Goal: Transaction & Acquisition: Purchase product/service

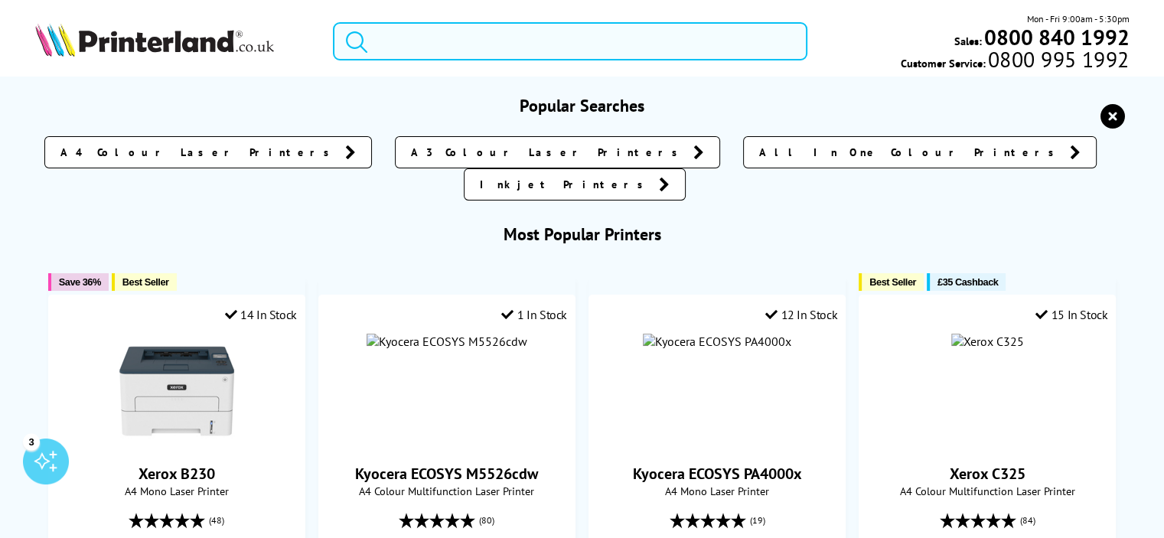
click at [406, 43] on input "search" at bounding box center [570, 41] width 474 height 38
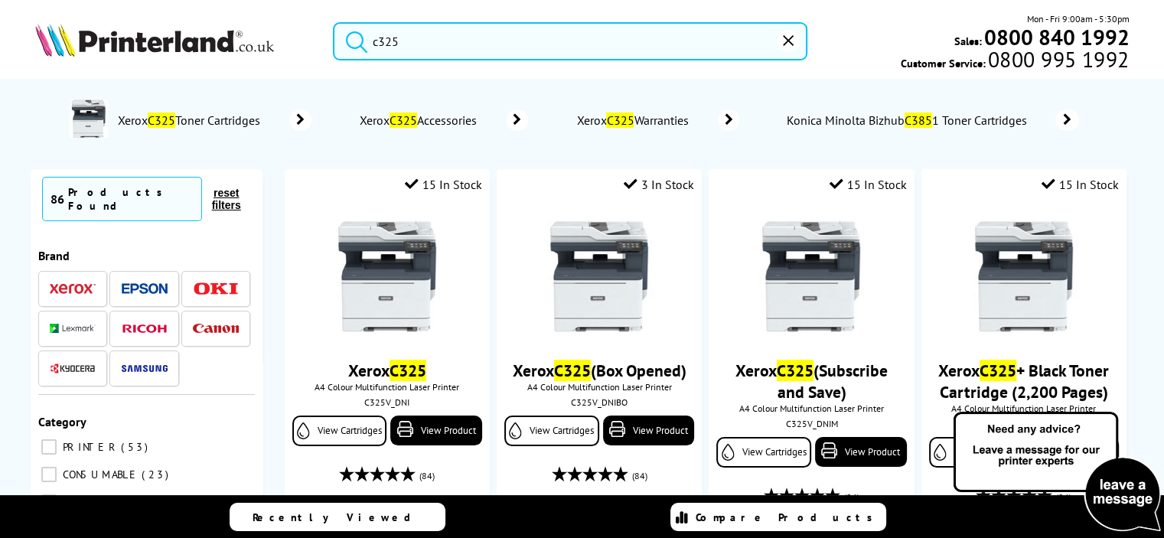
type input "c325"
click at [266, 118] on span "Xerox C325 Toner Cartridges" at bounding box center [191, 119] width 151 height 15
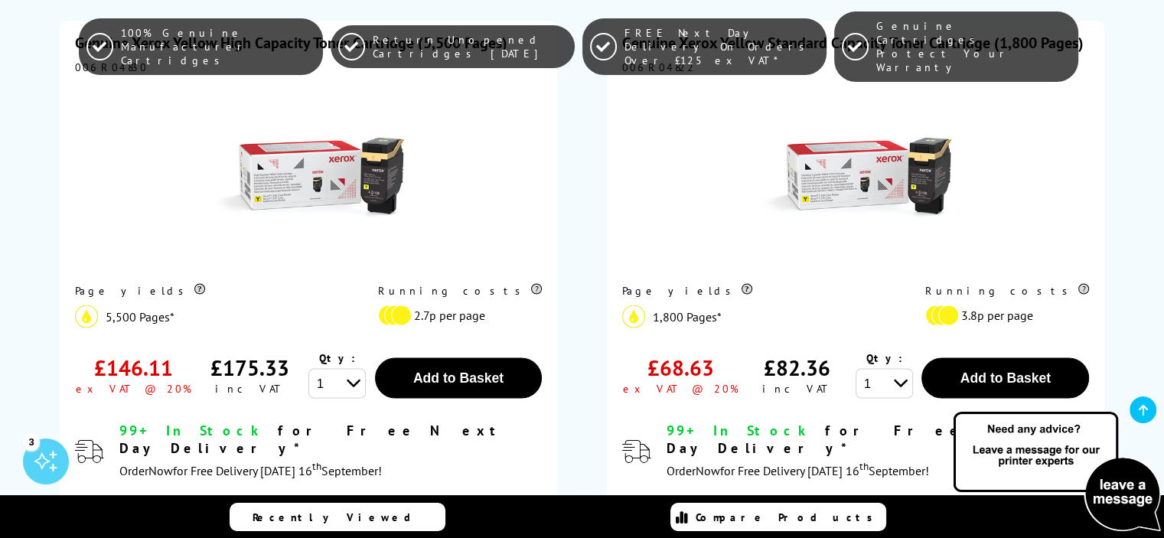
scroll to position [2986, 0]
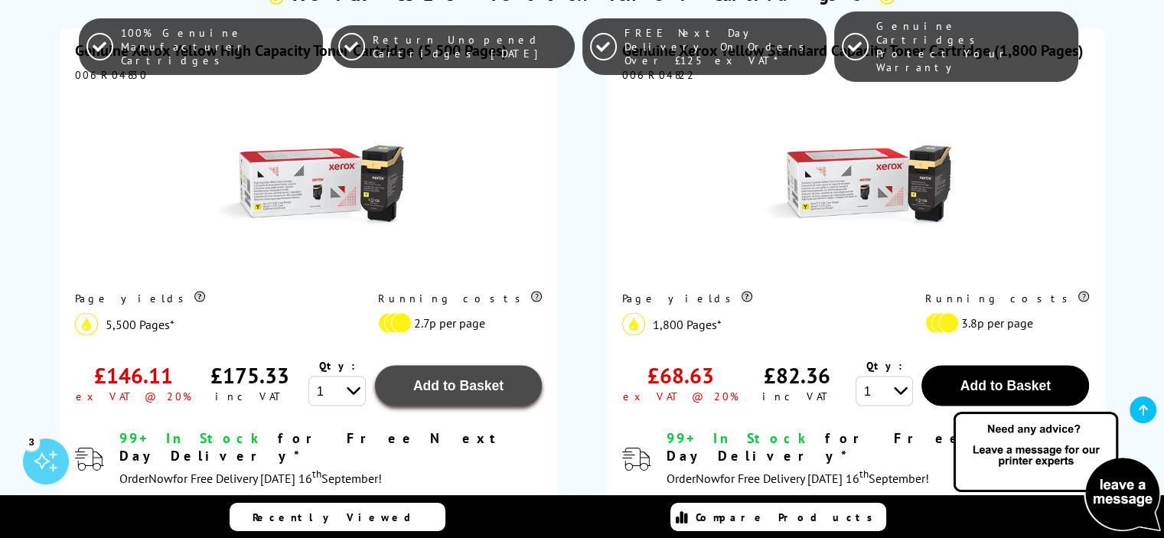
click at [439, 366] on button "Add to Basket" at bounding box center [459, 386] width 168 height 41
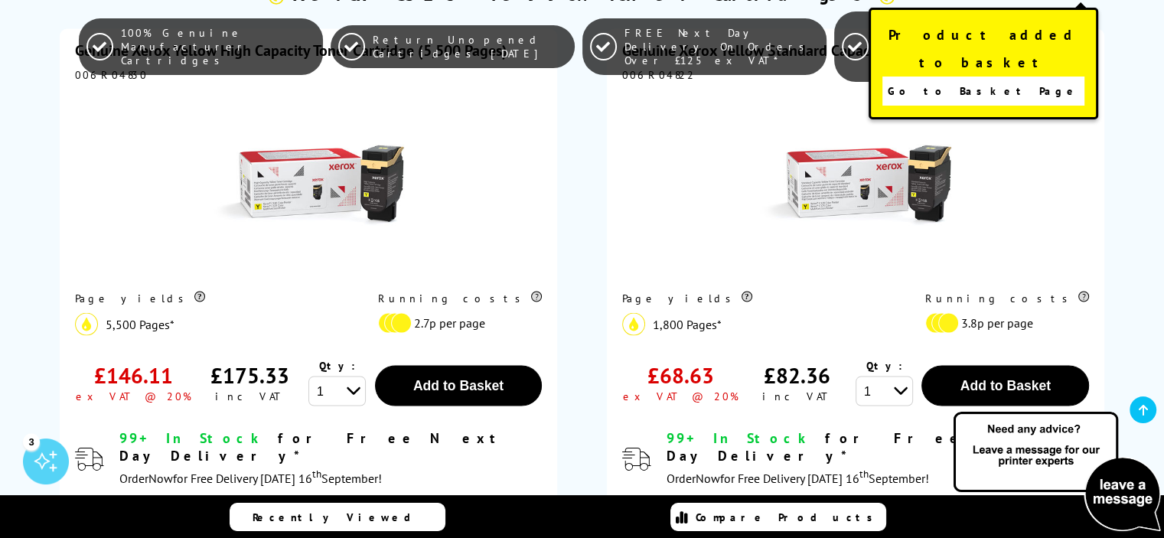
click at [964, 80] on span "Go to Basket Page" at bounding box center [983, 90] width 191 height 21
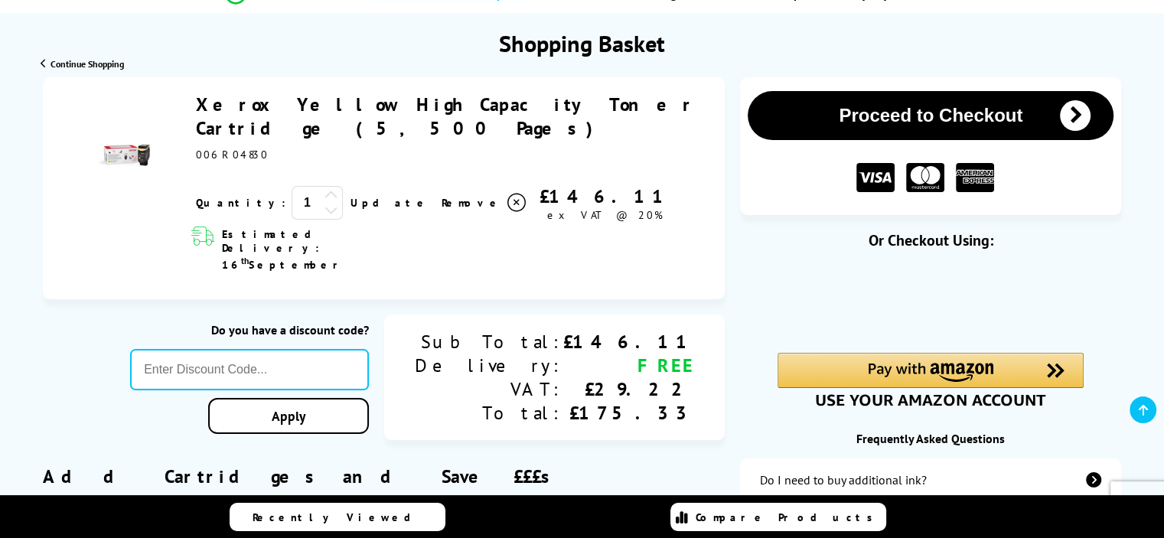
scroll to position [159, 0]
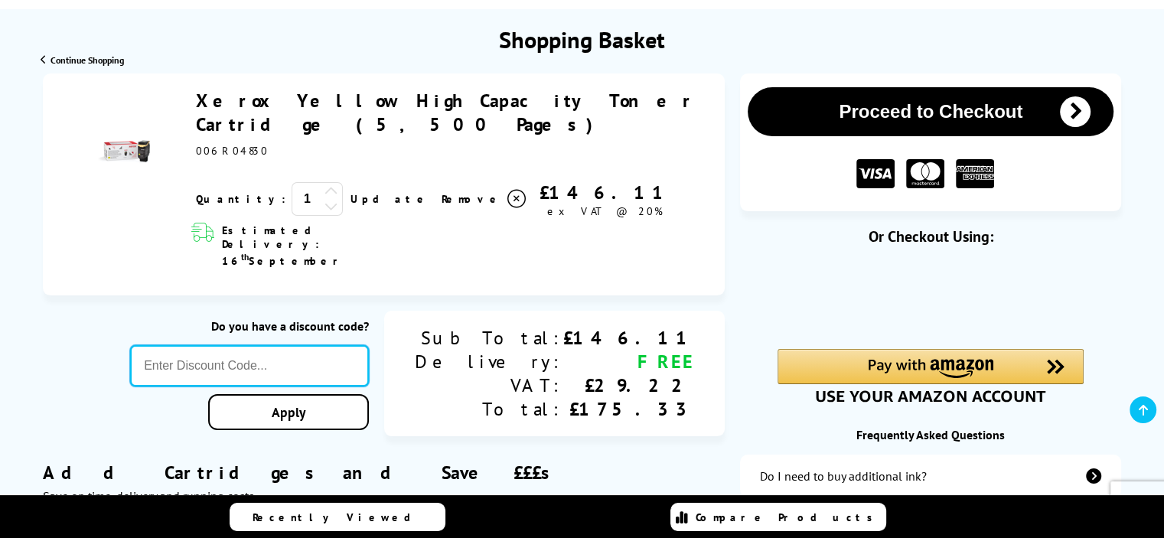
paste input "XEROX10"
type input "XEROX10"
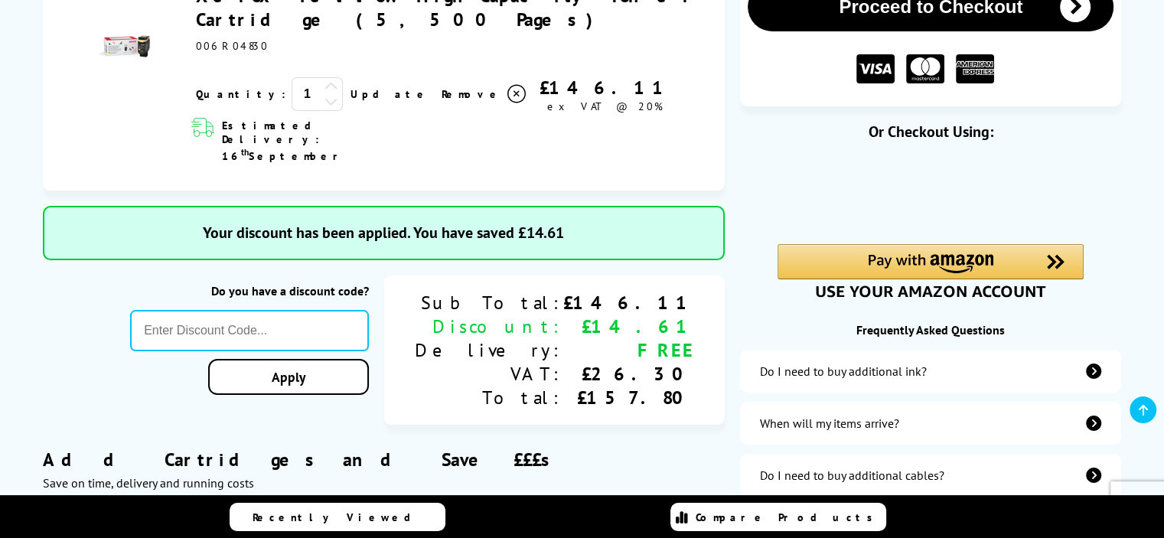
scroll to position [260, 0]
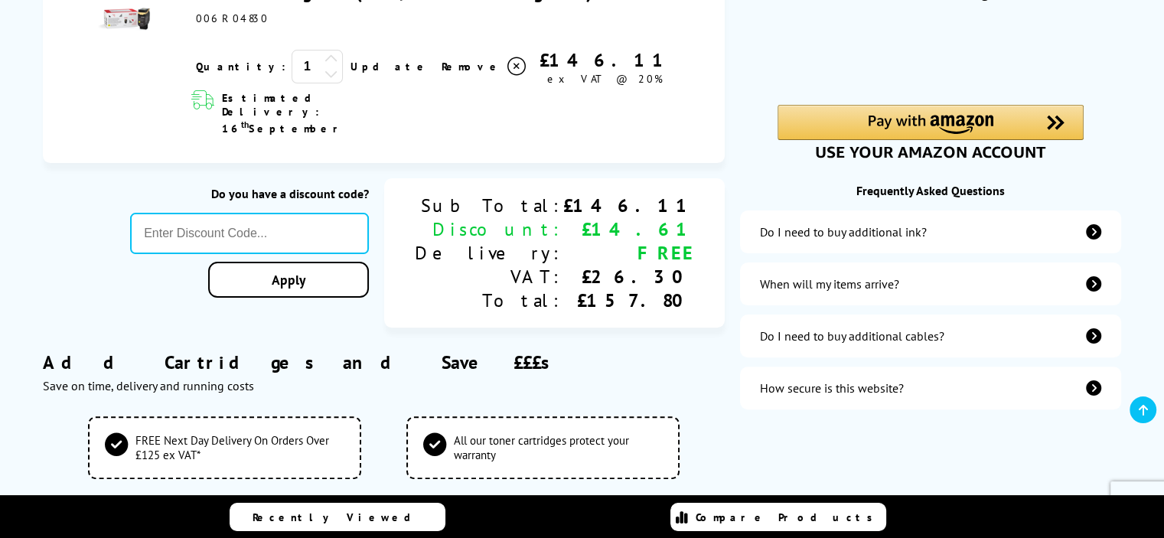
scroll to position [422, 0]
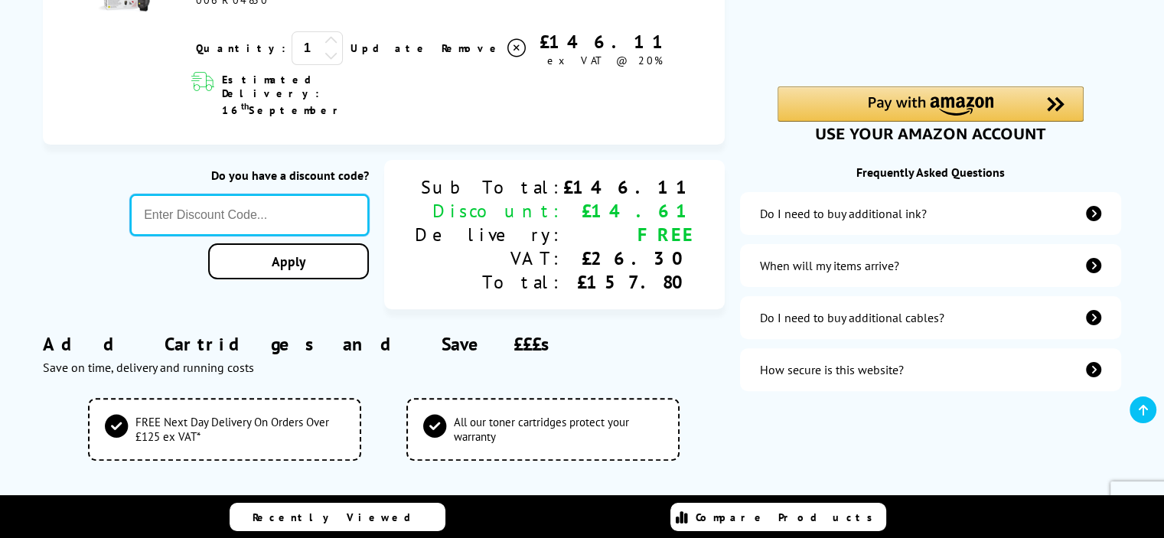
click at [339, 194] on input "text" at bounding box center [249, 214] width 239 height 41
paste input "XEROX10"
type input "XEROX10"
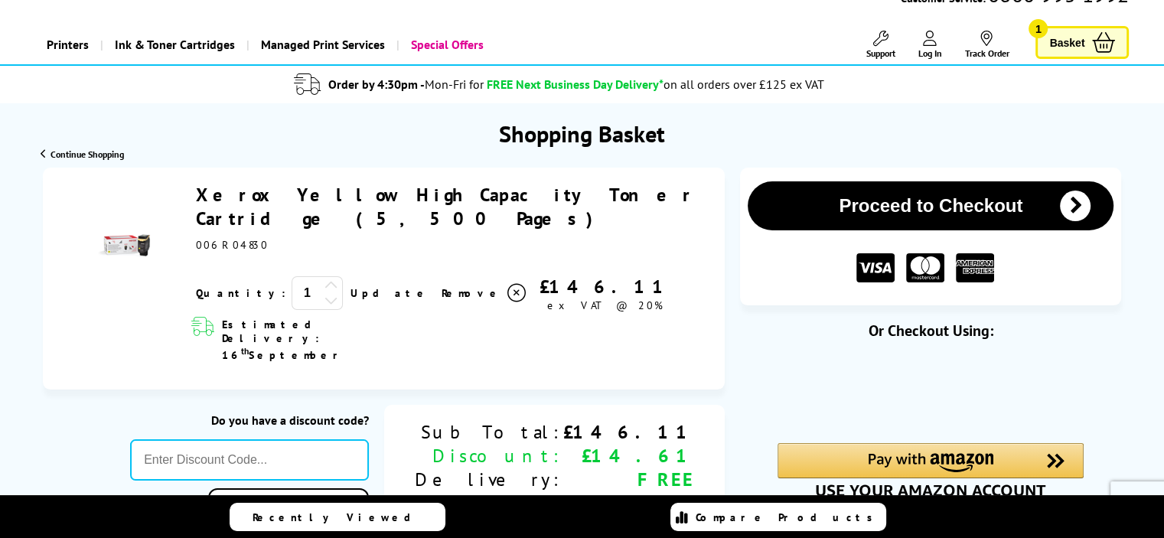
scroll to position [122, 0]
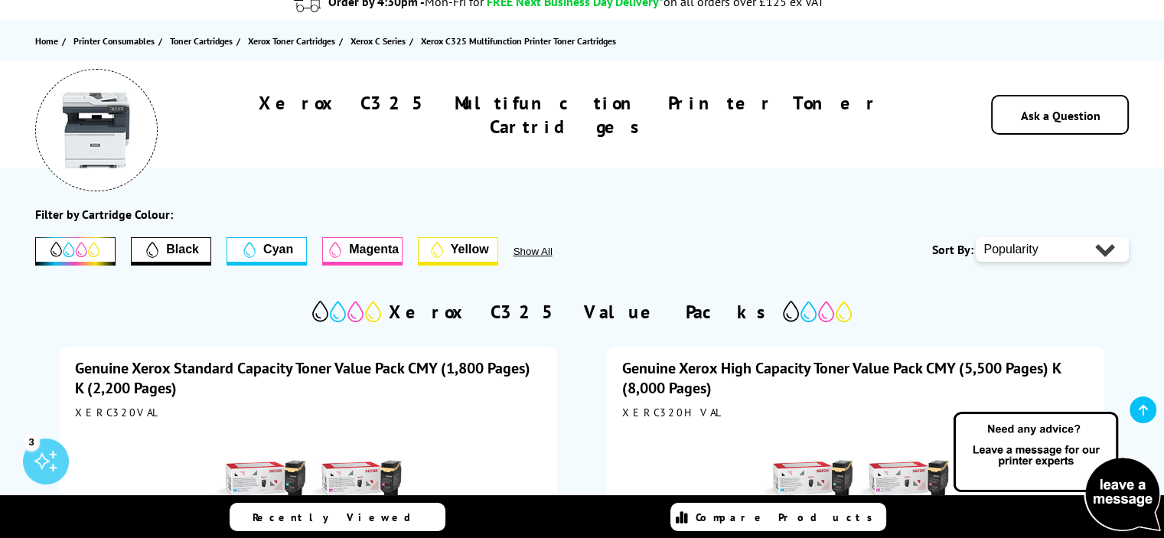
scroll to position [184, 0]
